Goal: Communication & Community: Answer question/provide support

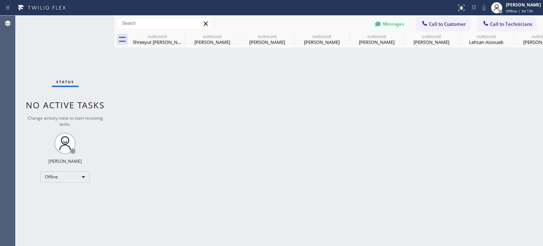
click at [392, 22] on button "Messages" at bounding box center [390, 23] width 39 height 13
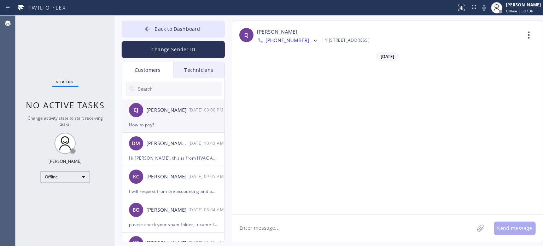
scroll to position [320, 0]
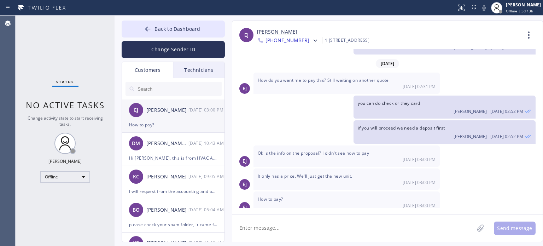
click at [147, 127] on div "How to pay?" at bounding box center [173, 125] width 88 height 8
click at [303, 230] on textarea at bounding box center [353, 227] width 242 height 27
type textarea "i"
type textarea "s"
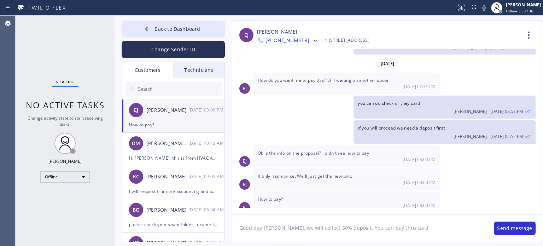
type textarea "Good day Emily, we will collect 50% deposit. You can pay thru card."
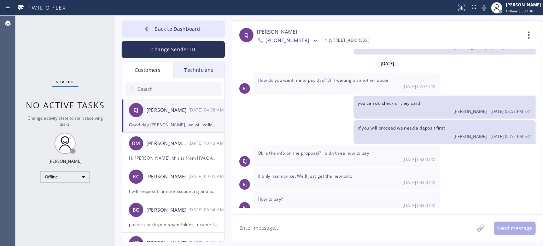
scroll to position [361, 0]
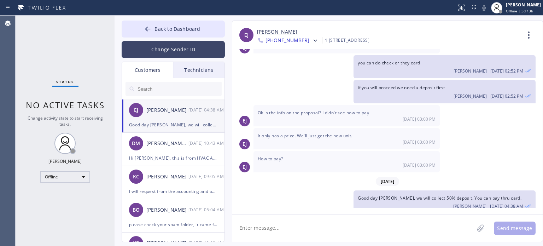
click at [171, 49] on button "Change Sender ID" at bounding box center [173, 49] width 103 height 17
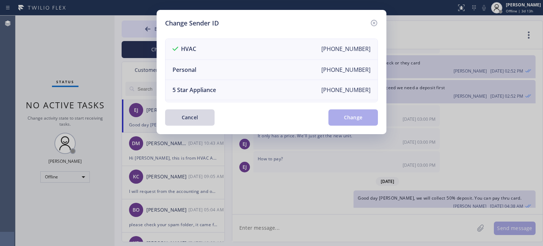
click at [174, 161] on div "Change Sender ID HVAC +18559994417 Personal +13236733696 5 Star Appliance +1855…" at bounding box center [271, 123] width 543 height 246
click at [176, 116] on button "Cancel" at bounding box center [189, 117] width 49 height 16
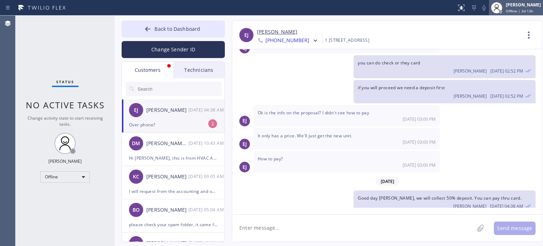
scroll to position [406, 0]
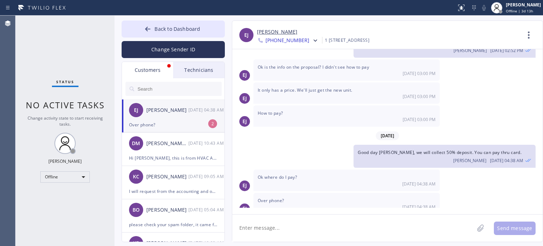
click at [284, 229] on textarea at bounding box center [353, 227] width 242 height 27
type textarea "yes, if you want I can call you now"
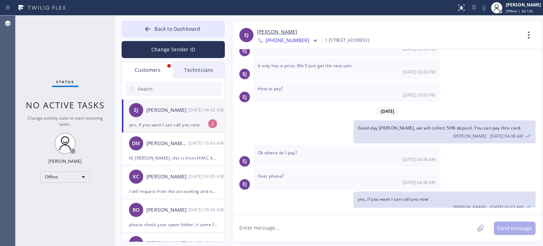
click at [428, 34] on div "Emily Jancic" at bounding box center [388, 32] width 263 height 8
click at [173, 128] on div "yes, if you want I can call you now" at bounding box center [173, 125] width 88 height 8
click at [316, 225] on textarea at bounding box center [353, 227] width 242 height 27
click at [419, 232] on textarea at bounding box center [353, 227] width 242 height 27
click at [277, 34] on link "Emily Jancic" at bounding box center [277, 32] width 40 height 8
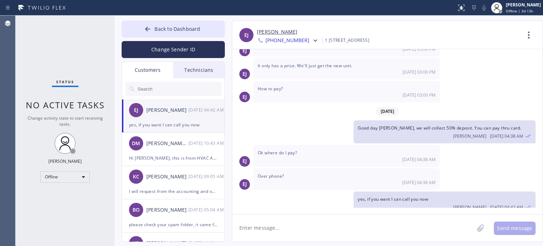
click at [168, 122] on div "yes, if you want I can call you now" at bounding box center [173, 125] width 88 height 8
click at [269, 235] on textarea at bounding box center [353, 227] width 242 height 27
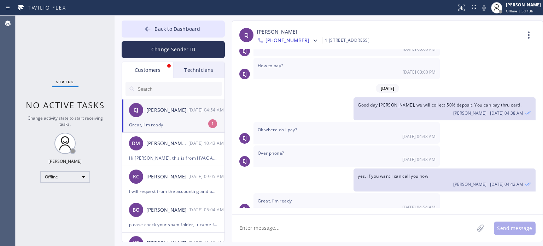
click at [170, 127] on div "Great, I'm ready" at bounding box center [173, 125] width 88 height 8
click at [278, 229] on textarea at bounding box center [353, 227] width 242 height 27
type textarea "sec"
click at [161, 29] on span "Back to Dashboard" at bounding box center [178, 28] width 46 height 7
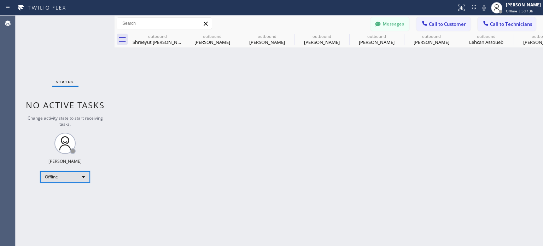
click at [51, 180] on div "Offline" at bounding box center [64, 176] width 49 height 11
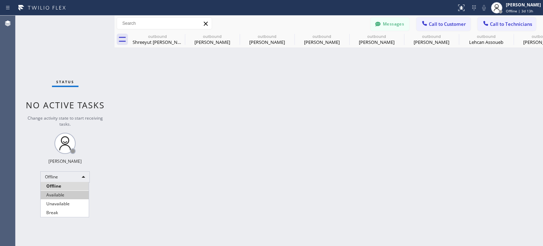
click at [62, 195] on li "Available" at bounding box center [65, 195] width 48 height 8
click at [443, 19] on button "Call to Customer" at bounding box center [444, 23] width 54 height 13
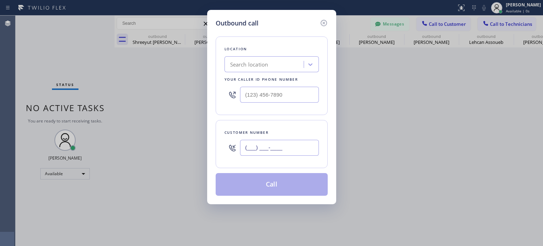
click at [259, 149] on input "(___) ___-____" at bounding box center [279, 148] width 79 height 16
paste input "347) 416-3285"
type input "(347) 416-3285"
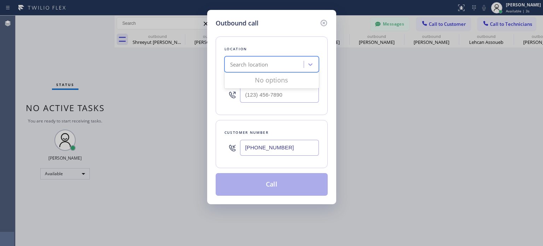
click at [249, 65] on div "Search location" at bounding box center [249, 64] width 38 height 8
paste input "Best New York Heating and AC Repair"
type input "Best New York Heating and AC Repair"
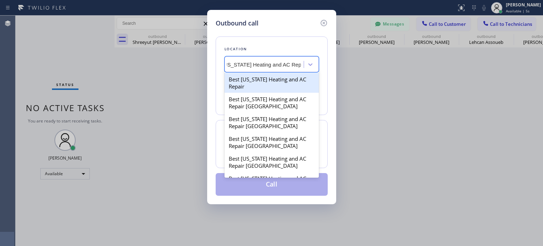
click at [255, 79] on div "Best New York Heating and AC Repair" at bounding box center [272, 83] width 94 height 20
type input "(347) 404-5804"
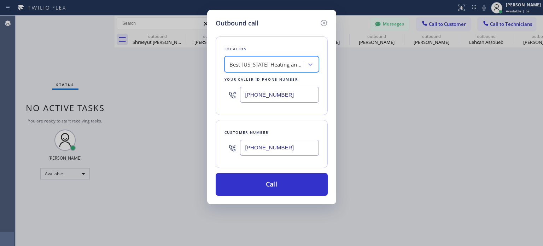
scroll to position [0, 0]
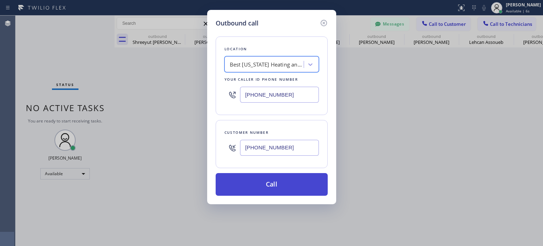
click at [265, 186] on button "Call" at bounding box center [272, 184] width 112 height 23
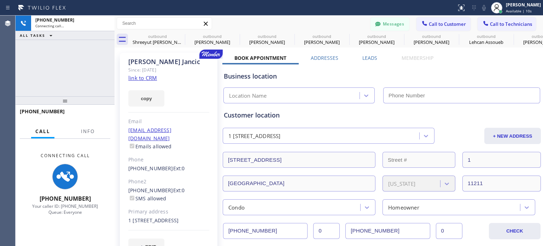
type input "(347) 404-5804"
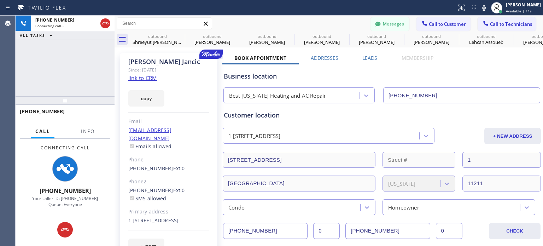
scroll to position [454, 0]
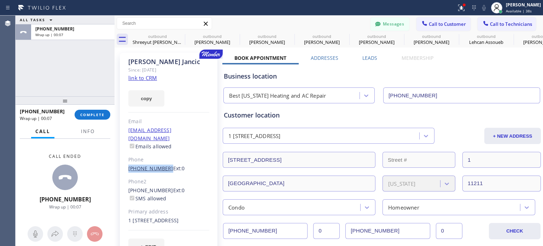
drag, startPoint x: 124, startPoint y: 162, endPoint x: 161, endPoint y: 163, distance: 36.8
click at [163, 162] on div "Emily Jancic Since: 20 may 2020 link to CRM copy Email emilyjancic@gmail.com Em…" at bounding box center [169, 158] width 98 height 210
copy link "(347) 416-3285"
click at [94, 110] on button "COMPLETE" at bounding box center [93, 115] width 36 height 10
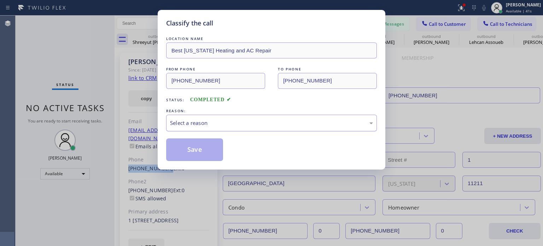
click at [223, 125] on div "Select a reason" at bounding box center [271, 123] width 203 height 8
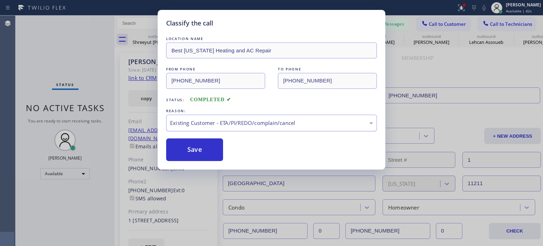
drag, startPoint x: 203, startPoint y: 147, endPoint x: 246, endPoint y: 120, distance: 51.5
click at [204, 147] on button "Save" at bounding box center [194, 149] width 57 height 23
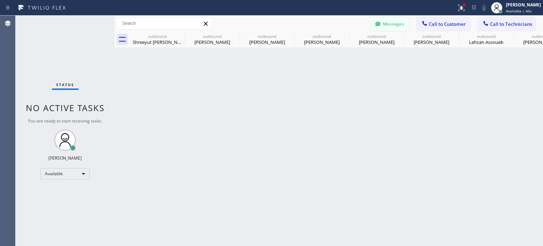
click at [386, 28] on button "Messages" at bounding box center [390, 23] width 39 height 13
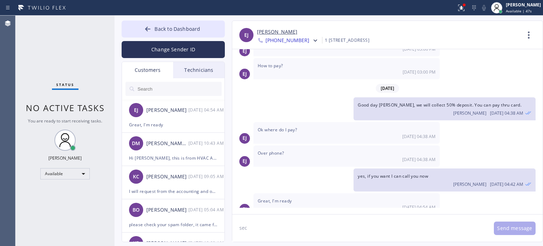
click at [277, 225] on textarea "sec" at bounding box center [359, 227] width 255 height 27
type textarea "s"
type textarea "calling now"
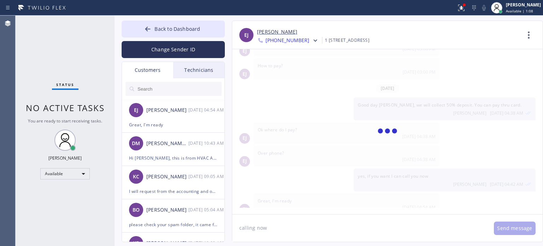
click at [292, 228] on textarea "calling now" at bounding box center [359, 227] width 255 height 27
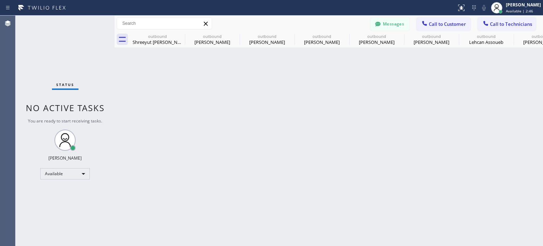
scroll to position [454, 0]
click at [430, 24] on span "Call to Customer" at bounding box center [447, 24] width 37 height 6
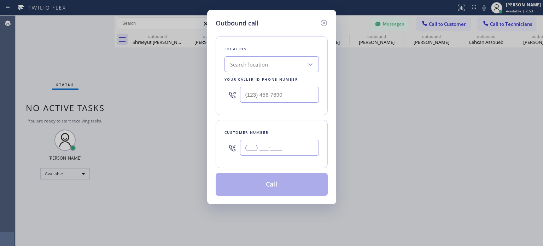
click at [255, 146] on input "(___) ___-____" at bounding box center [279, 148] width 79 height 16
paste input "347) 416-3285"
type input "(347) 416-3285"
click at [250, 64] on div "Search location" at bounding box center [249, 64] width 38 height 8
paste input "Best New York Heating and AC Repair"
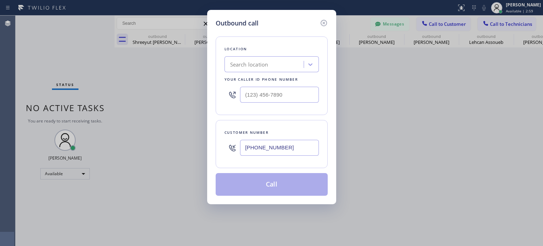
type input "Best New York Heating and AC Repair"
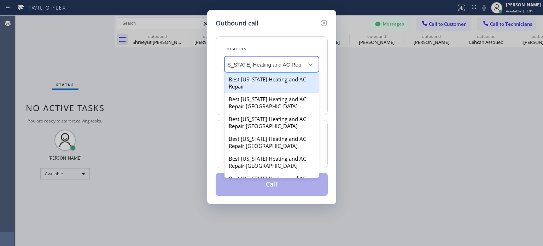
click at [255, 81] on div "Best New York Heating and AC Repair" at bounding box center [272, 83] width 94 height 20
type input "(347) 404-5804"
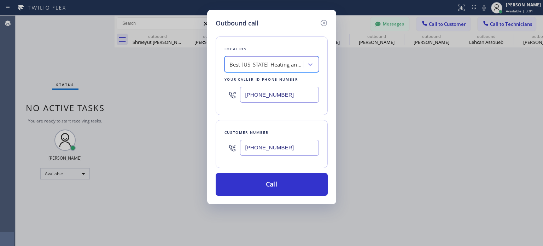
scroll to position [0, 0]
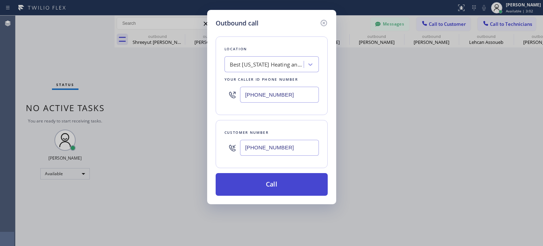
click at [251, 185] on button "Call" at bounding box center [272, 184] width 112 height 23
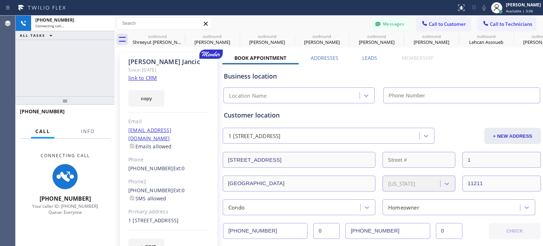
scroll to position [454, 0]
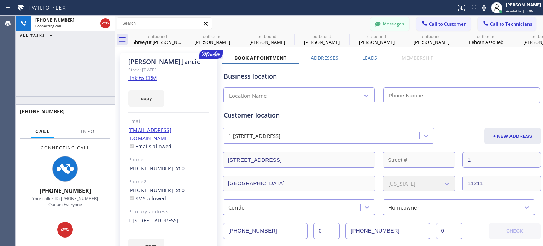
type input "(347) 404-5804"
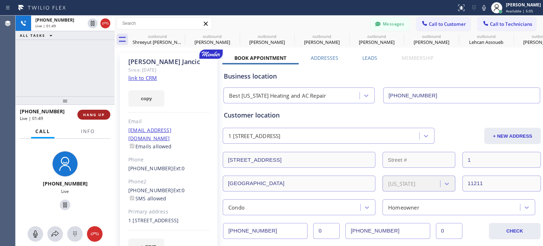
click at [88, 116] on span "HANG UP" at bounding box center [94, 114] width 22 height 5
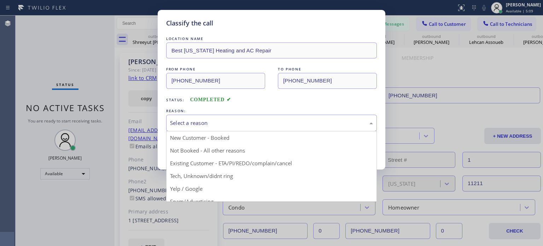
click at [277, 121] on div "Select a reason" at bounding box center [271, 123] width 203 height 8
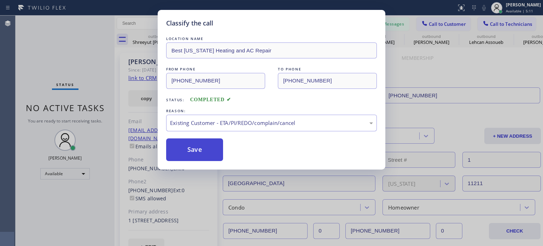
click at [203, 151] on button "Save" at bounding box center [194, 149] width 57 height 23
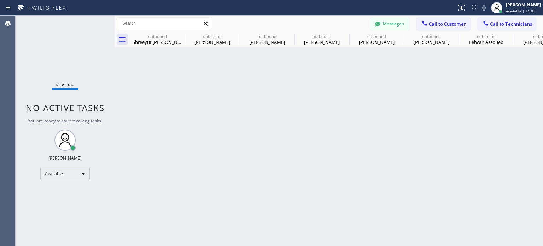
drag, startPoint x: 413, startPoint y: 86, endPoint x: 400, endPoint y: 87, distance: 12.4
click at [412, 86] on div "Back to Dashboard Change Sender ID Customers Technicians EJ Emily Jancic 08/11 …" at bounding box center [329, 131] width 429 height 230
drag, startPoint x: 480, startPoint y: 122, endPoint x: 439, endPoint y: 98, distance: 47.2
click at [481, 122] on div "Back to Dashboard Change Sender ID Customers Technicians EJ Emily Jancic 08/11 …" at bounding box center [329, 131] width 429 height 230
click at [441, 26] on span "Call to Customer" at bounding box center [447, 24] width 37 height 6
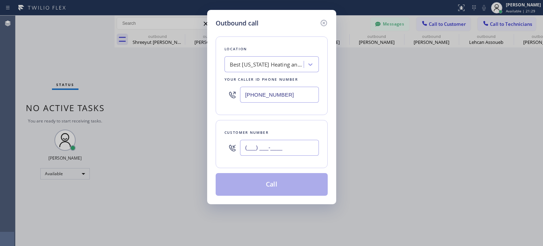
click at [289, 149] on input "(___) ___-____" at bounding box center [279, 148] width 79 height 16
paste input "954) 869-7052"
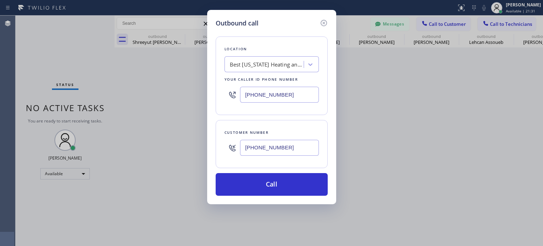
type input "(954) 869-7052"
click at [253, 97] on input "(347) 404-5804" at bounding box center [279, 95] width 79 height 16
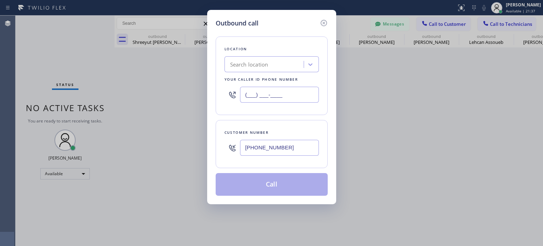
type input "(___) ___-____"
click at [247, 63] on div "Search location" at bounding box center [249, 64] width 38 height 8
paste input "All Repair In New Jersey"
type input "All Repair In New Jersey"
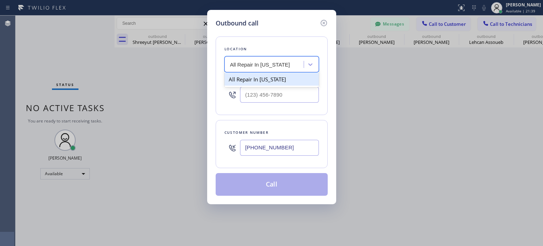
click at [260, 80] on div "All Repair In New Jersey" at bounding box center [272, 79] width 94 height 13
type input "(908) 768-3826"
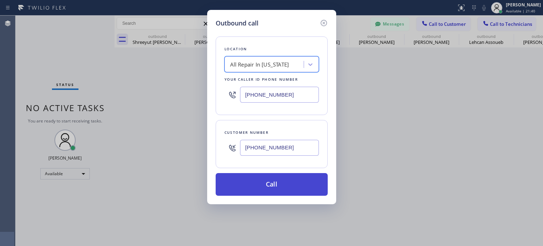
click at [274, 186] on button "Call" at bounding box center [272, 184] width 112 height 23
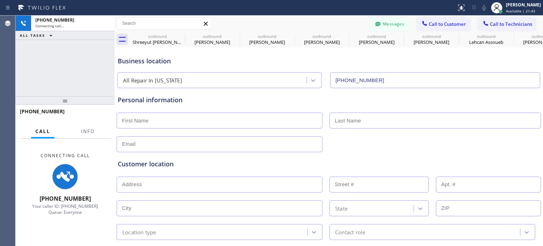
type input "(908) 768-3826"
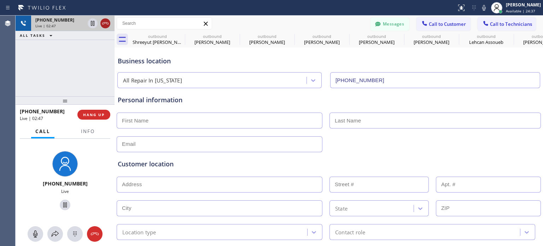
click at [103, 24] on icon at bounding box center [105, 23] width 8 height 8
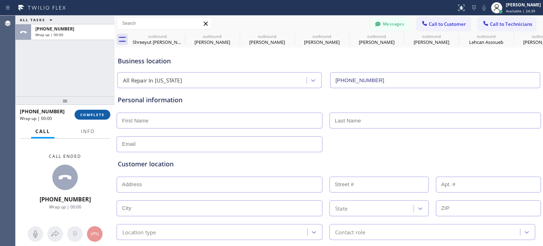
click at [96, 113] on span "COMPLETE" at bounding box center [92, 114] width 24 height 5
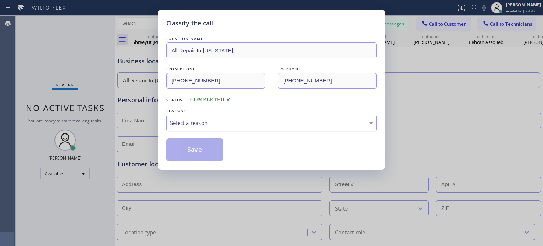
click at [197, 124] on div "Select a reason" at bounding box center [271, 123] width 203 height 8
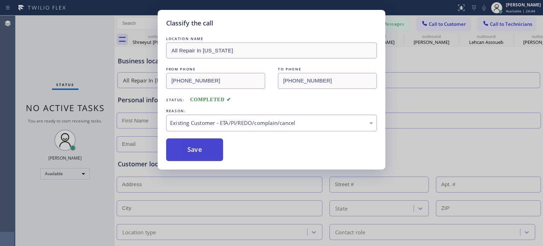
click at [210, 150] on button "Save" at bounding box center [194, 149] width 57 height 23
type input "(347) 404-5804"
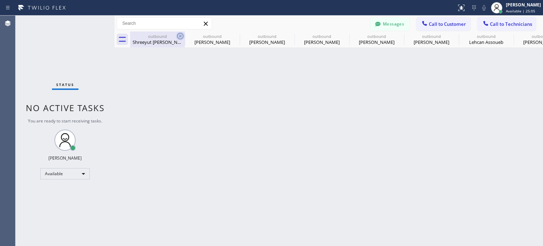
click at [179, 39] on icon at bounding box center [180, 36] width 8 height 8
click at [0, 0] on icon at bounding box center [0, 0] width 0 height 0
click at [286, 36] on icon at bounding box center [290, 36] width 8 height 8
click at [0, 0] on icon at bounding box center [0, 0] width 0 height 0
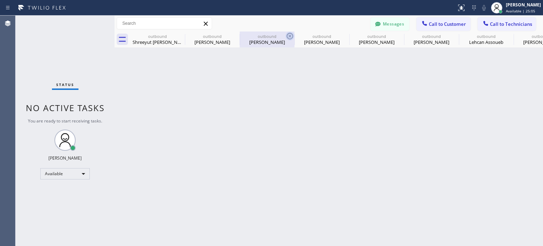
click at [0, 0] on icon at bounding box center [0, 0] width 0 height 0
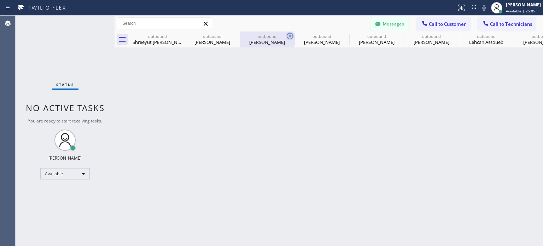
click at [0, 0] on icon at bounding box center [0, 0] width 0 height 0
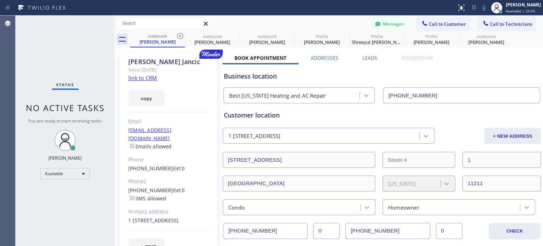
type input "(347) 404-5804"
click at [179, 36] on icon at bounding box center [180, 36] width 8 height 8
type input "(908) 824-6098"
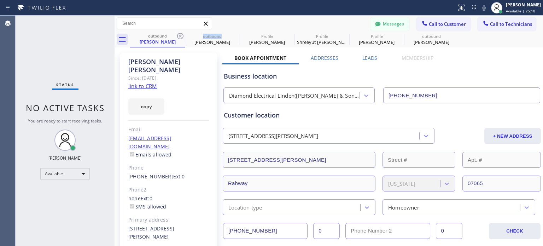
click at [179, 36] on icon at bounding box center [180, 36] width 8 height 8
type input "(855) 908-1436"
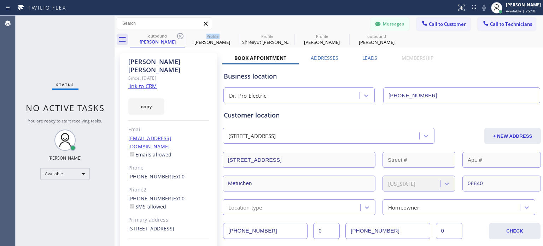
click at [179, 36] on icon at bounding box center [180, 36] width 8 height 8
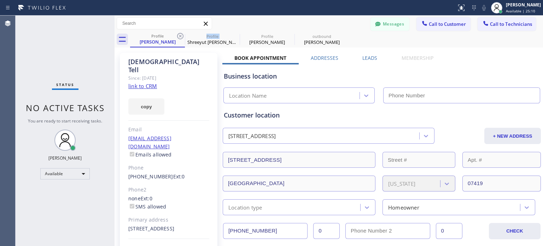
click at [179, 36] on icon at bounding box center [180, 36] width 8 height 8
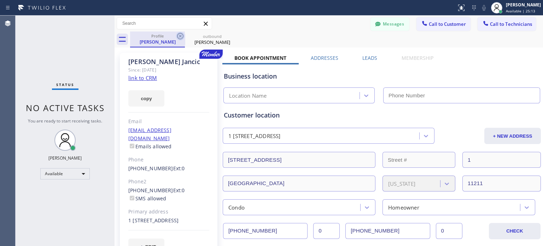
click at [180, 35] on icon at bounding box center [180, 36] width 6 height 6
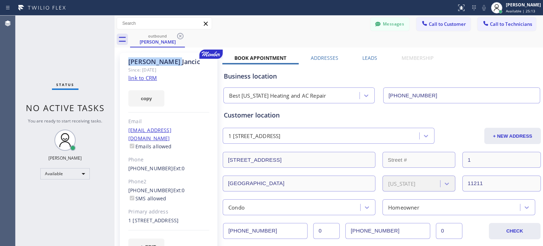
click at [180, 35] on icon at bounding box center [180, 36] width 6 height 6
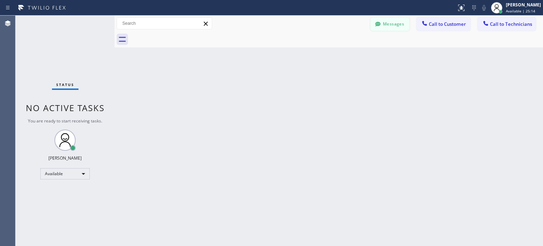
click at [375, 28] on div at bounding box center [378, 25] width 8 height 8
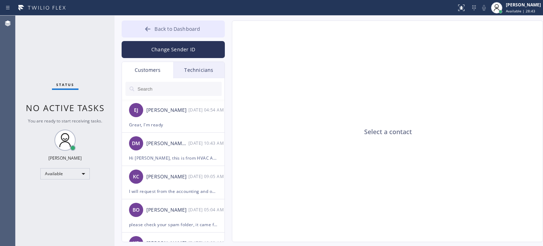
click at [178, 28] on span "Back to Dashboard" at bounding box center [178, 28] width 46 height 7
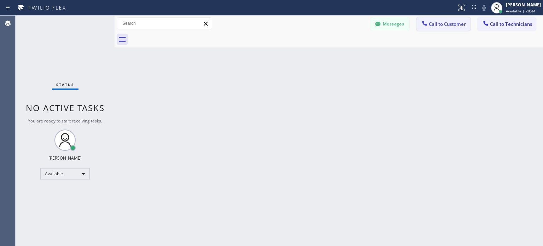
click at [433, 21] on span "Call to Customer" at bounding box center [447, 24] width 37 height 6
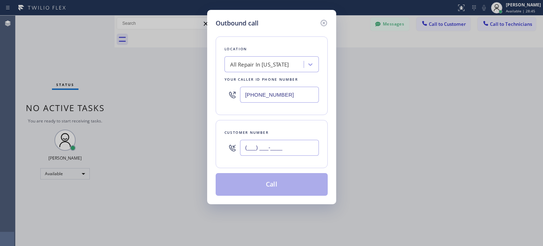
click at [274, 147] on input "(___) ___-____" at bounding box center [279, 148] width 79 height 16
paste input "973) 954-1377"
type input "(973) 954-1377"
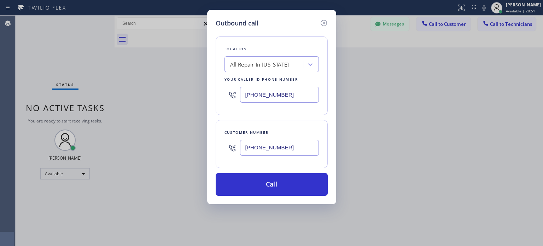
click at [264, 95] on input "(908) 768-3826" at bounding box center [279, 95] width 79 height 16
click at [265, 95] on input "(908) 768-3826" at bounding box center [279, 95] width 79 height 16
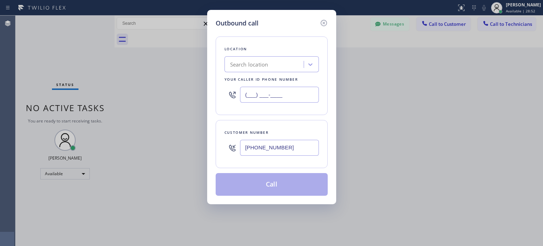
type input "(___) ___-____"
click at [264, 66] on div "Search location" at bounding box center [249, 64] width 38 height 8
paste input "Electrical Land Fort Lee(ABB Electric)"
type input "Electrical Land Fort Lee(ABB Electric)"
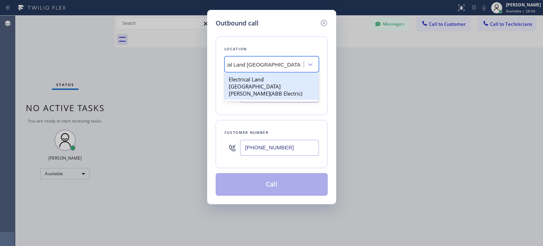
click at [263, 78] on div "Electrical Land Fort Lee(ABB Electric)" at bounding box center [272, 86] width 94 height 27
type input "(551) 239-9945"
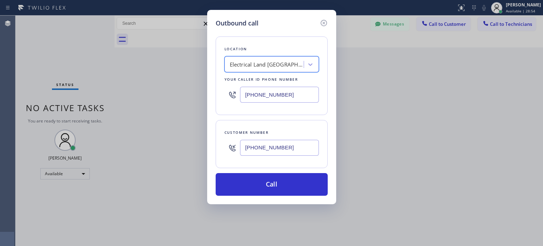
click at [269, 170] on div "Location option Electrical Land Fort Lee(ABB Electric), selected. 1 result avai…" at bounding box center [272, 112] width 112 height 168
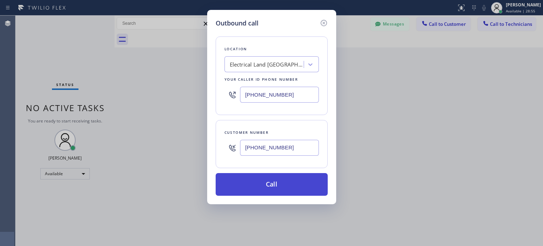
drag, startPoint x: 270, startPoint y: 182, endPoint x: 257, endPoint y: 177, distance: 13.7
click at [270, 183] on button "Call" at bounding box center [272, 184] width 112 height 23
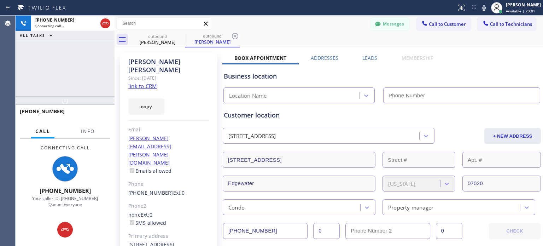
type input "(551) 239-9945"
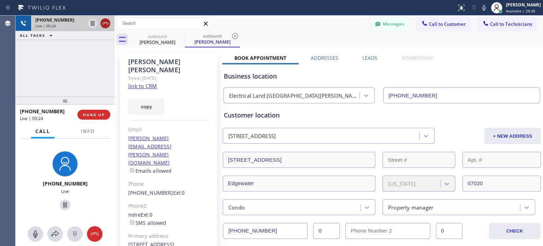
click at [109, 25] on icon at bounding box center [105, 23] width 8 height 8
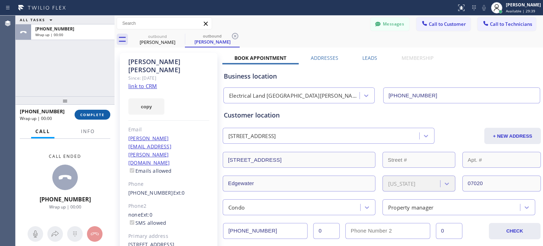
click at [95, 113] on span "COMPLETE" at bounding box center [92, 114] width 24 height 5
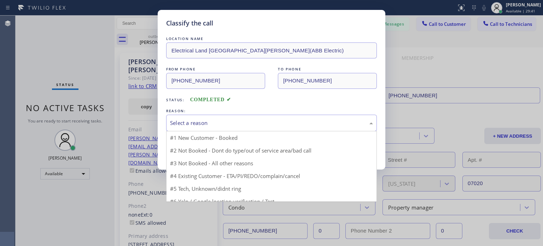
click at [270, 122] on div "Select a reason" at bounding box center [271, 123] width 203 height 8
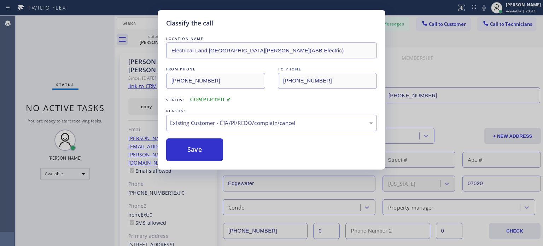
drag, startPoint x: 203, startPoint y: 151, endPoint x: 386, endPoint y: 45, distance: 211.2
click at [208, 148] on button "Save" at bounding box center [194, 149] width 57 height 23
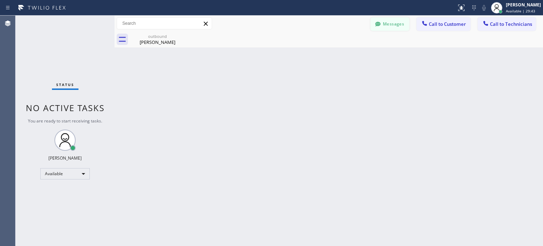
click at [400, 23] on button "Messages" at bounding box center [390, 23] width 39 height 13
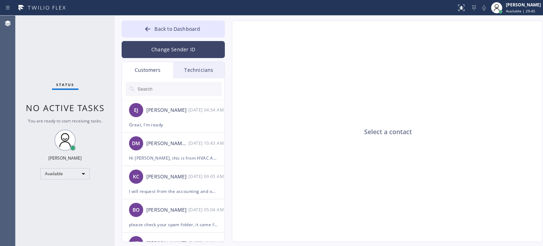
click at [162, 45] on button "Change Sender ID" at bounding box center [173, 49] width 103 height 17
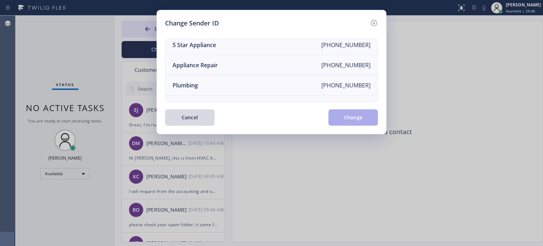
scroll to position [82, 0]
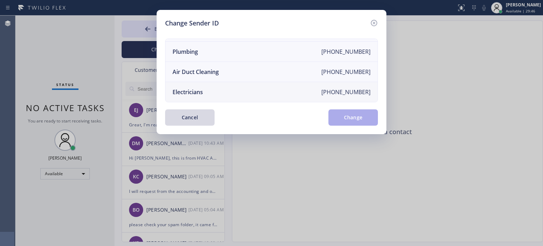
click at [192, 88] on div "Electricians" at bounding box center [188, 92] width 30 height 8
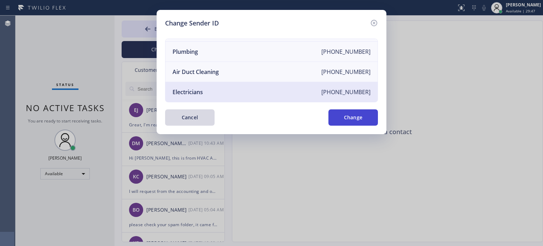
click at [359, 119] on button "Change" at bounding box center [352, 117] width 49 height 16
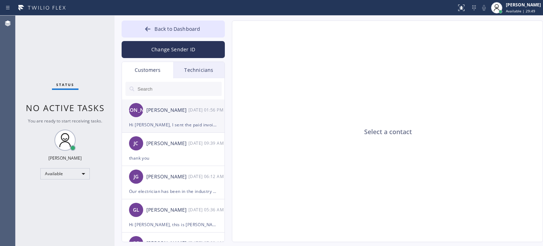
click at [161, 126] on div "Hi Jasmine, I sent the paid invoice to your email. Please sign it to confirm th…" at bounding box center [173, 125] width 88 height 8
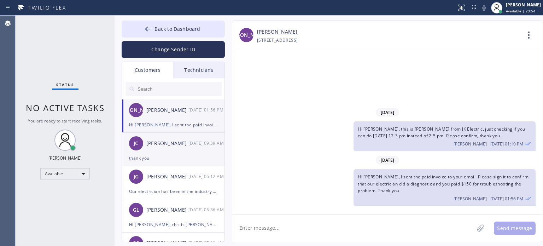
click at [169, 151] on div "JC Joanne Caoile 08/07 09:39 AM" at bounding box center [173, 143] width 103 height 21
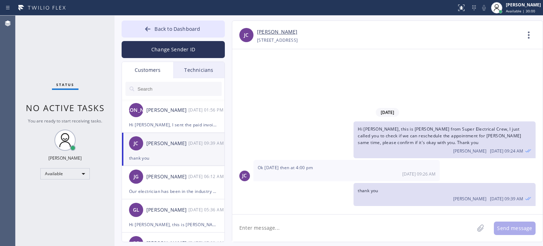
click at [171, 86] on input "text" at bounding box center [179, 89] width 85 height 14
click at [163, 117] on div "JA Jasmine Ascencio 08/07 01:56 PM" at bounding box center [173, 109] width 103 height 21
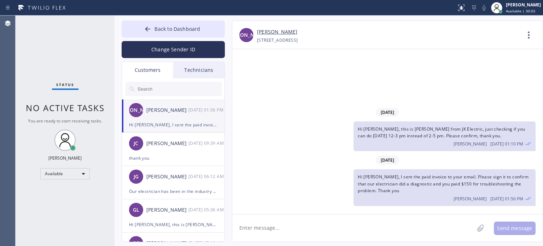
click at [318, 225] on textarea at bounding box center [353, 227] width 242 height 27
click at [165, 190] on div "Our electrician has been in the industry for more than 10 years already. We nee…" at bounding box center [173, 191] width 88 height 8
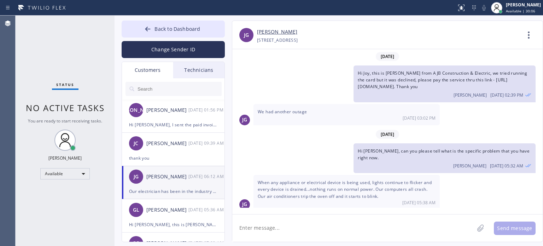
scroll to position [116, 0]
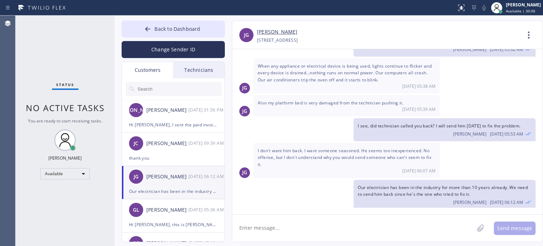
click at [157, 89] on input "text" at bounding box center [179, 89] width 85 height 14
click at [154, 88] on input "text" at bounding box center [179, 89] width 85 height 14
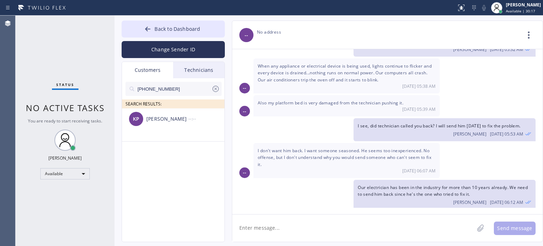
click at [173, 118] on div "Kelly Peters" at bounding box center [167, 119] width 42 height 8
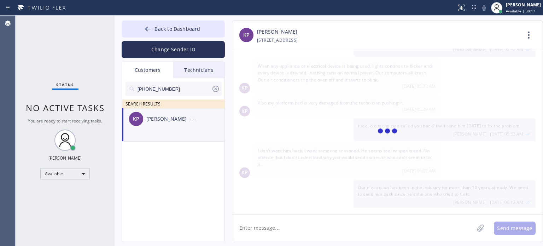
scroll to position [0, 0]
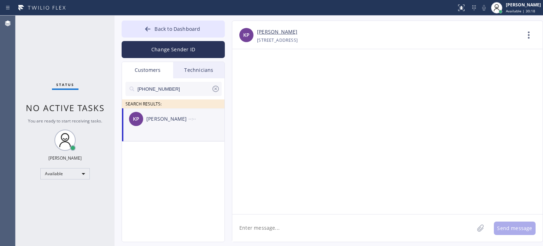
click at [291, 223] on textarea at bounding box center [353, 227] width 242 height 27
type textarea "H"
paste textarea "Electrical Land Fort Lee("
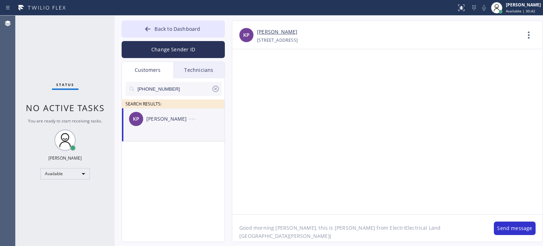
click at [331, 226] on textarea "Good morning Kelly, this is Kate from ElectriElectrical Land Fort Lee(" at bounding box center [359, 227] width 255 height 27
drag, startPoint x: 330, startPoint y: 227, endPoint x: 414, endPoint y: 227, distance: 84.9
click at [414, 227] on textarea "Good morning Kelly, this is Kate from ElectriElectrical Land Fort Lee(" at bounding box center [359, 227] width 255 height 27
paste textarea
type textarea "Good morning Kelly, this is Kate from Electrical Land Fort Lee, I called you to…"
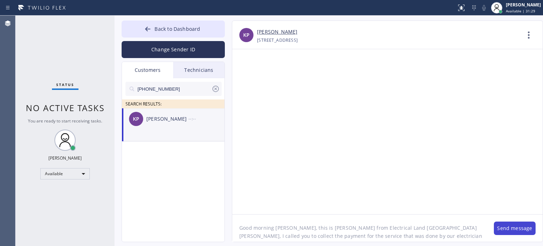
click at [508, 233] on button "Send message" at bounding box center [515, 227] width 42 height 13
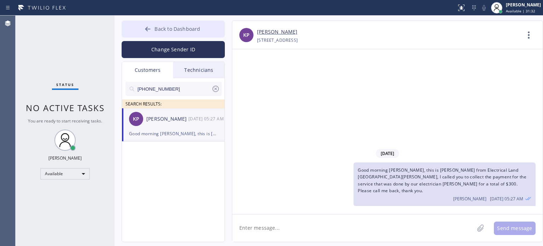
click at [196, 33] on button "Back to Dashboard" at bounding box center [173, 29] width 103 height 17
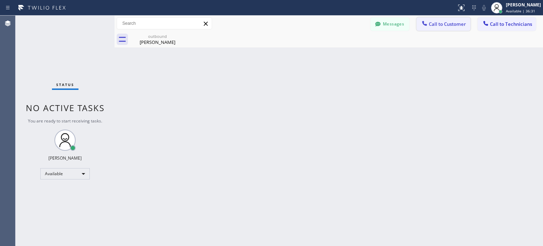
click at [437, 28] on button "Call to Customer" at bounding box center [444, 23] width 54 height 13
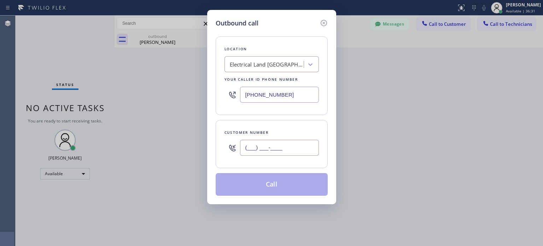
click at [300, 148] on input "(___) ___-____" at bounding box center [279, 148] width 79 height 16
paste input "201) 674-7378"
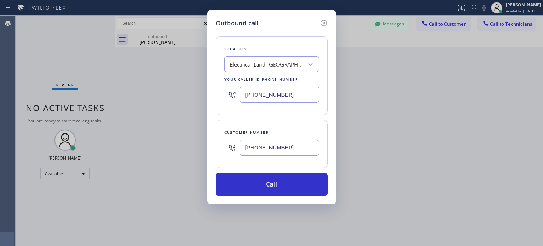
type input "(201) 674-7378"
click at [253, 95] on input "(551) 239-9945" at bounding box center [279, 95] width 79 height 16
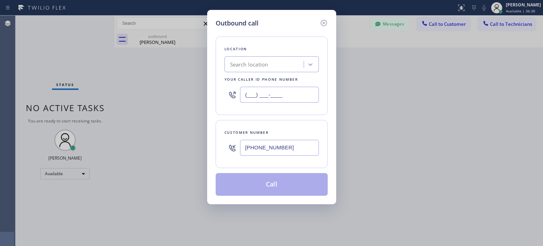
type input "(___) ___-____"
click at [242, 62] on div "Search location" at bounding box center [249, 64] width 38 height 8
paste input "Super Electrical Crew Ridgefield Park(Hackensack Electrical Contractor)"
type input "Super Electrical Crew Ridgefield Park(Hackensack Electrical Contractor)"
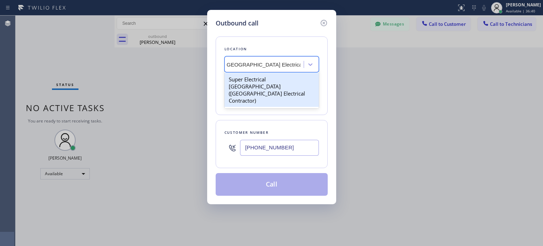
click at [250, 81] on div "Super Electrical Crew Ridgefield Park(Hackensack Electrical Contractor)" at bounding box center [272, 90] width 94 height 34
type input "(640) 356-2700"
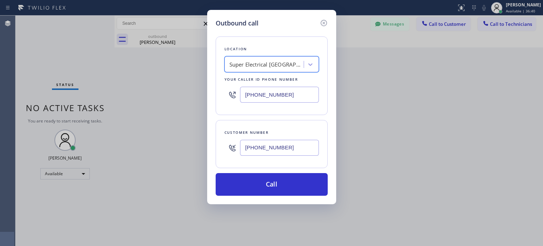
scroll to position [0, 0]
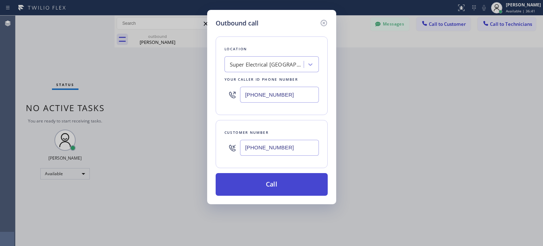
click at [252, 181] on button "Call" at bounding box center [272, 184] width 112 height 23
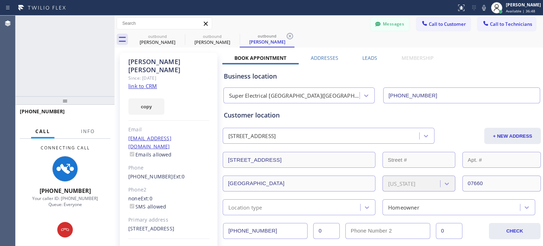
type input "(640) 356-2700"
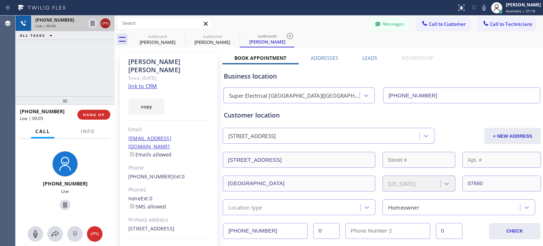
click at [105, 22] on icon at bounding box center [105, 23] width 8 height 8
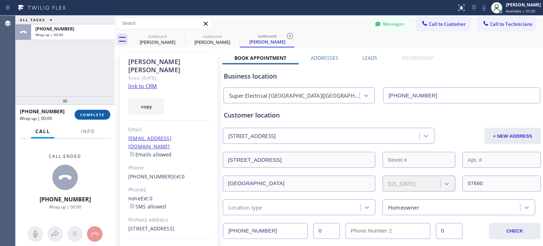
click at [88, 118] on button "COMPLETE" at bounding box center [93, 115] width 36 height 10
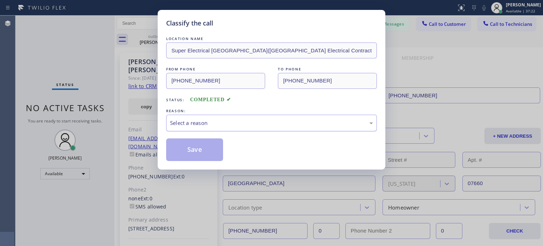
drag, startPoint x: 212, startPoint y: 123, endPoint x: 216, endPoint y: 129, distance: 7.4
click at [213, 124] on div "Select a reason" at bounding box center [271, 123] width 203 height 8
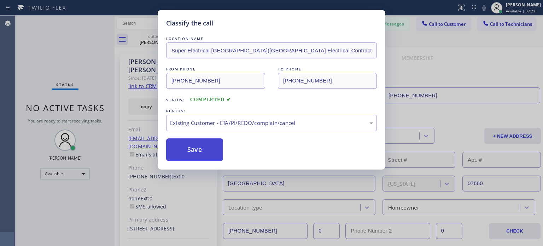
click at [206, 146] on button "Save" at bounding box center [194, 149] width 57 height 23
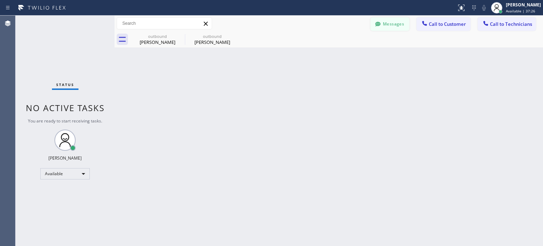
click at [378, 24] on icon at bounding box center [377, 24] width 5 height 5
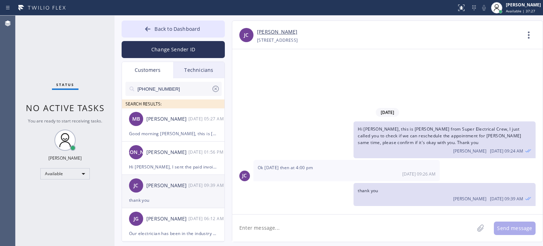
click at [164, 189] on div "JC Joanne Caoile 08/07 09:39 AM" at bounding box center [173, 185] width 103 height 21
click at [304, 230] on textarea at bounding box center [353, 227] width 242 height 27
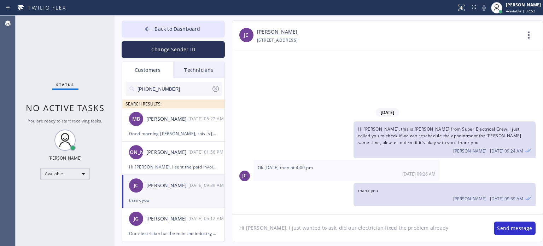
type textarea "Hi Joanne, I just wanted to ask, did our electrician fixed the problem already?"
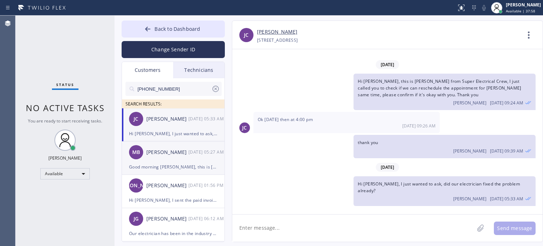
click at [170, 169] on div "Good morning Kelly, this is Kate from Electrical Land Fort Lee, I called you to…" at bounding box center [173, 167] width 88 height 8
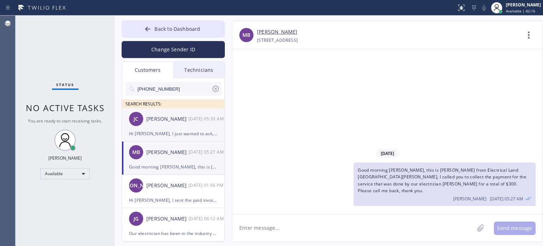
click at [173, 134] on div "Hi Joanne, I just wanted to ask, did our electrician fixed the problem already?" at bounding box center [173, 133] width 88 height 8
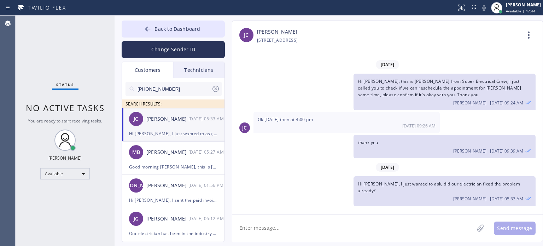
click at [404, 36] on div "+12016747378 Choose phone number +12016747378 39 6th Street Ridgefield Park, 07…" at bounding box center [388, 40] width 263 height 8
click at [164, 53] on button "Change Sender ID" at bounding box center [173, 49] width 103 height 17
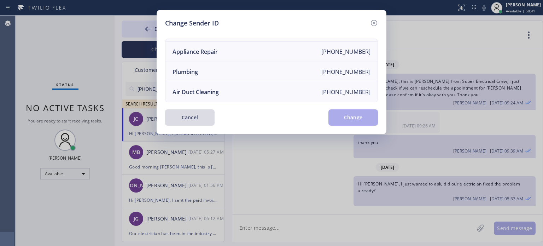
click at [181, 119] on button "Cancel" at bounding box center [189, 117] width 49 height 16
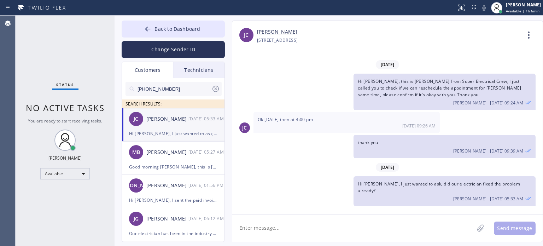
click at [316, 239] on textarea at bounding box center [353, 227] width 242 height 27
